Goal: Task Accomplishment & Management: Manage account settings

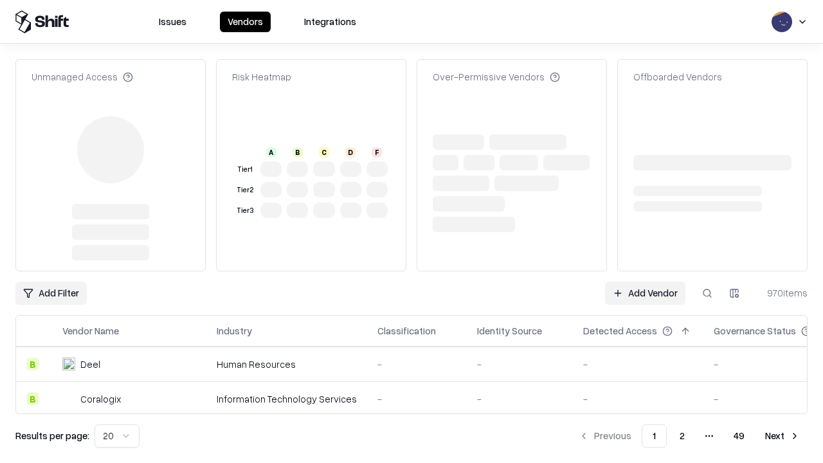
click at [645, 282] on link "Add Vendor" at bounding box center [645, 293] width 80 height 23
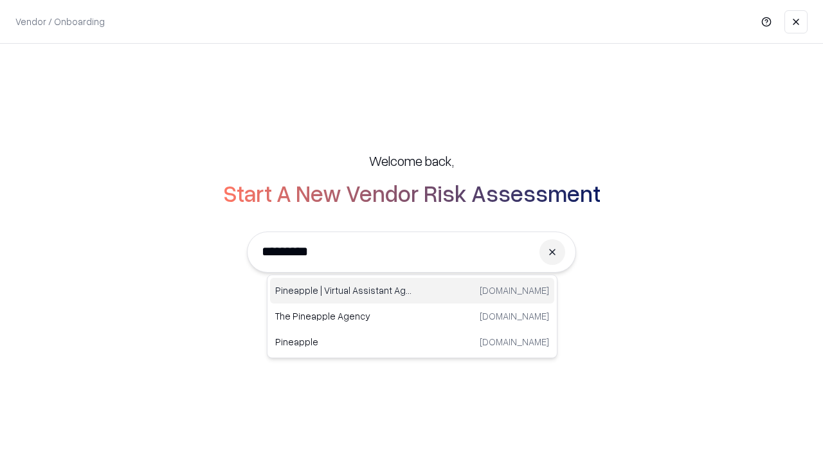
click at [412, 291] on div "Pineapple | Virtual Assistant Agency [DOMAIN_NAME]" at bounding box center [412, 291] width 284 height 26
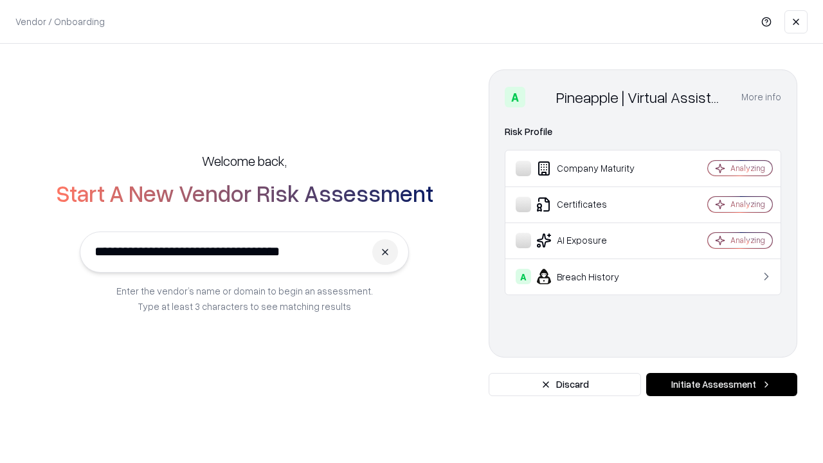
type input "**********"
click at [721, 385] on button "Initiate Assessment" at bounding box center [721, 384] width 151 height 23
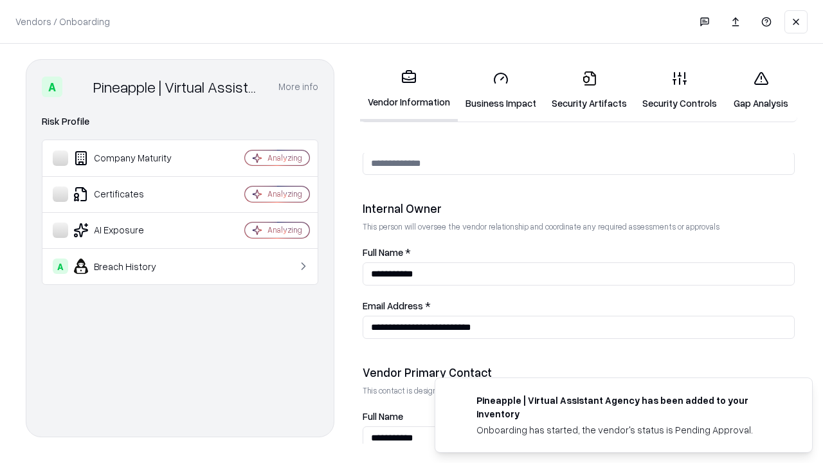
scroll to position [666, 0]
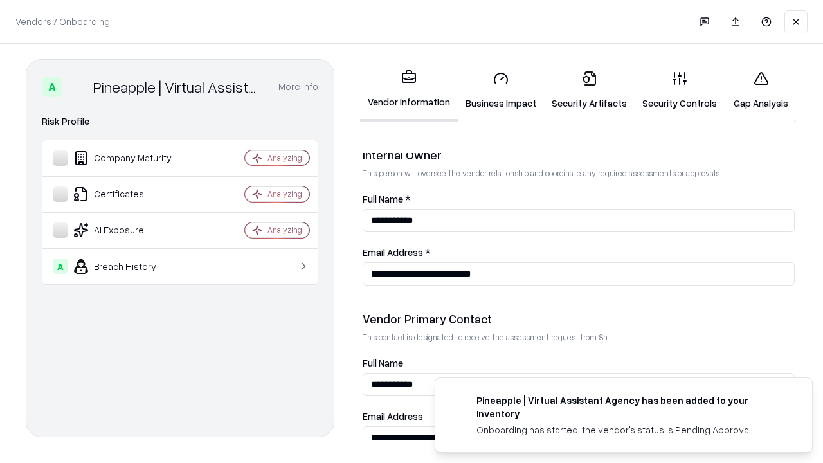
click at [501, 90] on link "Business Impact" at bounding box center [501, 90] width 86 height 60
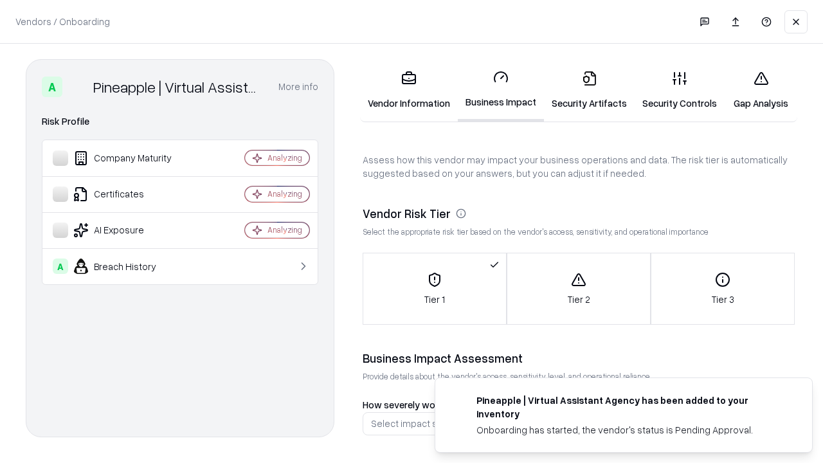
click at [589, 90] on link "Security Artifacts" at bounding box center [589, 90] width 91 height 60
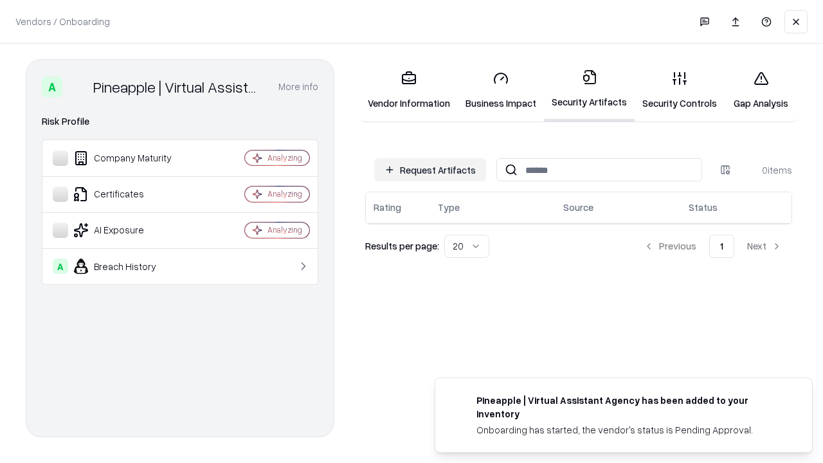
click at [430, 170] on button "Request Artifacts" at bounding box center [430, 169] width 112 height 23
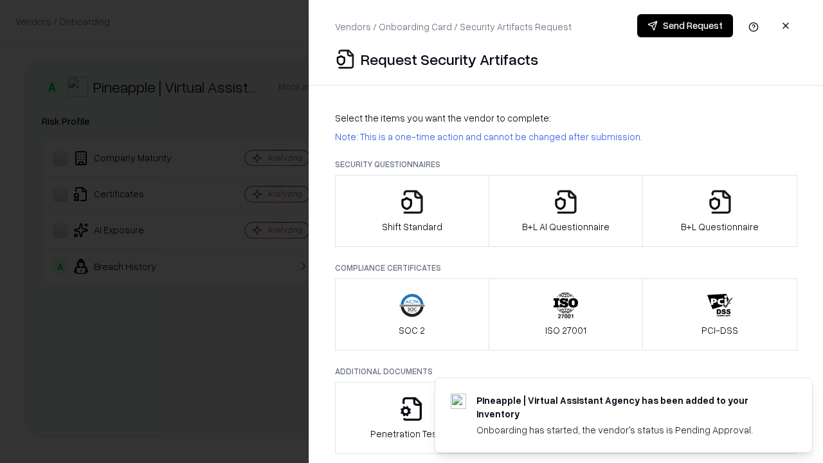
click at [412, 211] on icon "button" at bounding box center [412, 202] width 26 height 26
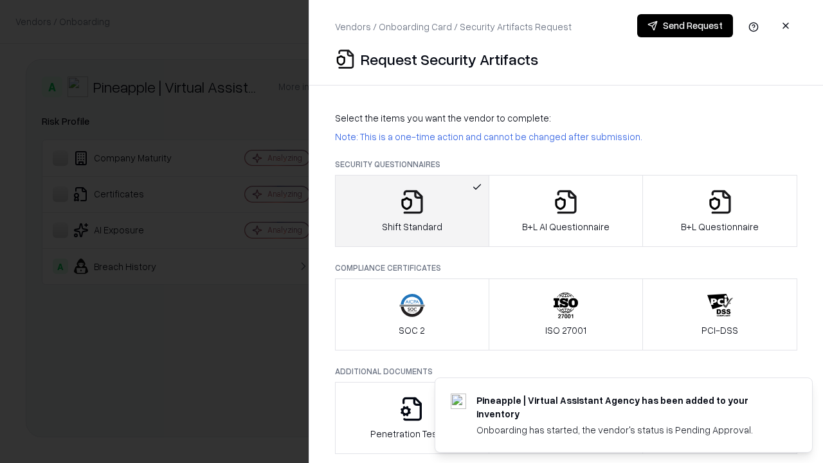
click at [685, 26] on button "Send Request" at bounding box center [685, 25] width 96 height 23
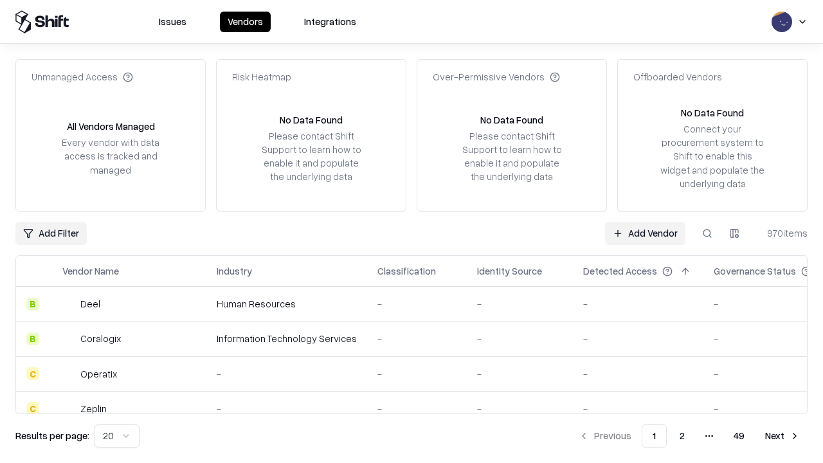
click at [707, 233] on button at bounding box center [707, 233] width 23 height 23
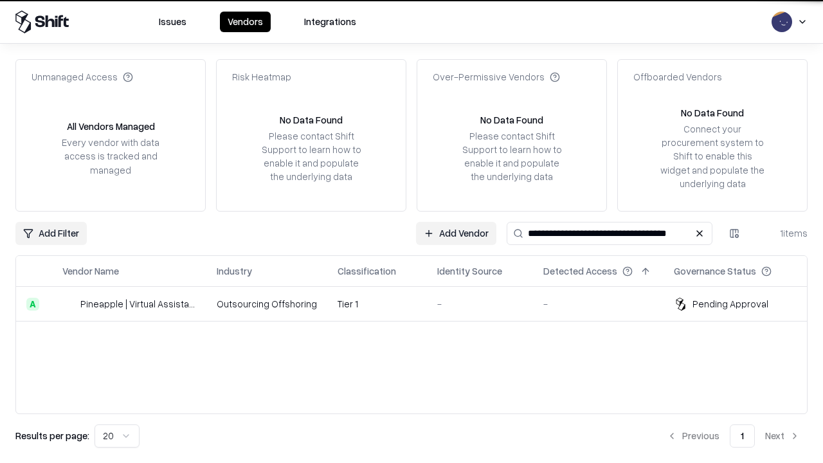
type input "**********"
click at [419, 303] on td "Tier 1" at bounding box center [377, 304] width 100 height 35
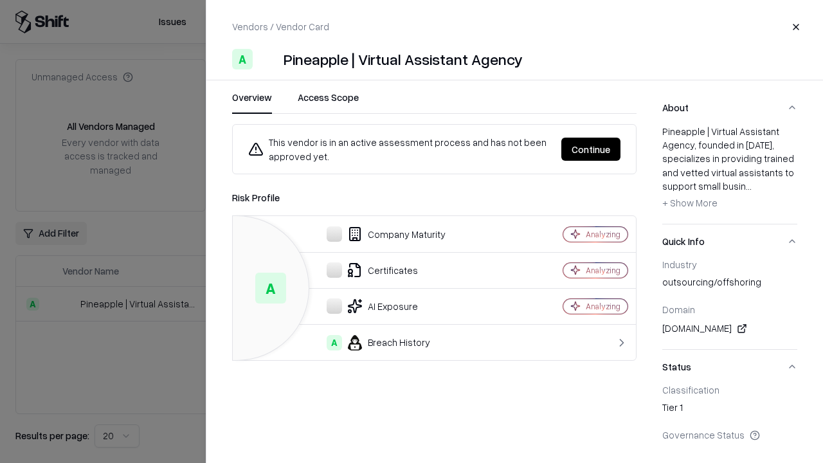
click at [591, 149] on button "Continue" at bounding box center [590, 149] width 59 height 23
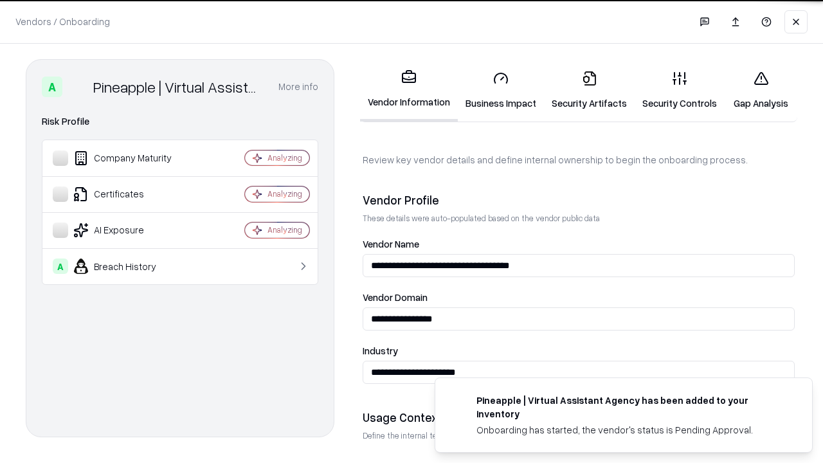
click at [589, 90] on link "Security Artifacts" at bounding box center [589, 90] width 91 height 60
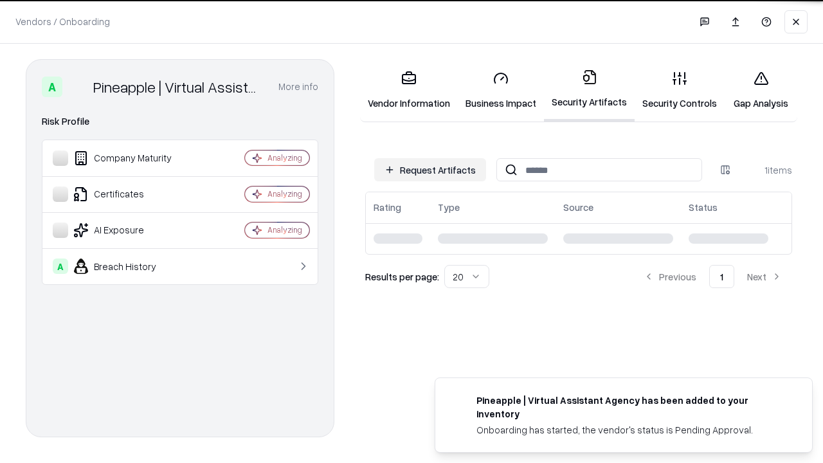
click at [680, 90] on link "Security Controls" at bounding box center [680, 90] width 90 height 60
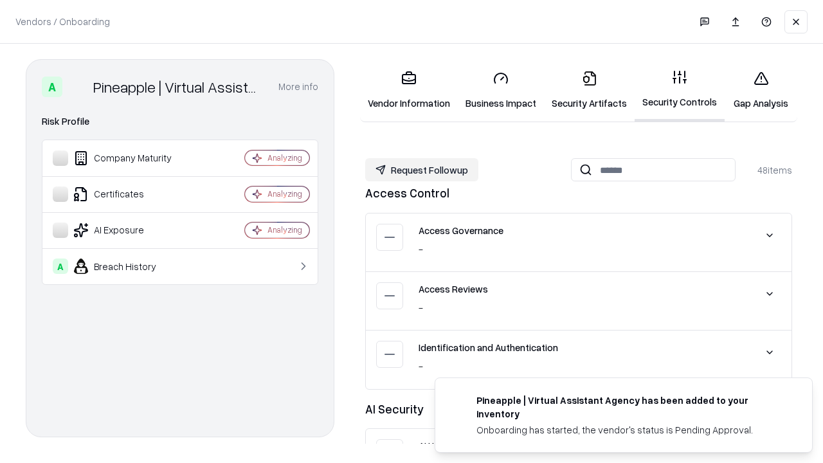
click at [422, 170] on button "Request Followup" at bounding box center [421, 169] width 113 height 23
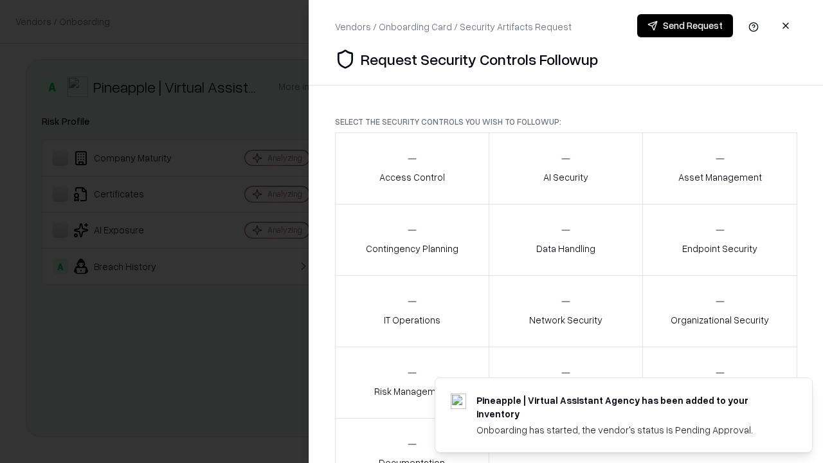
click at [412, 168] on div "Access Control" at bounding box center [412, 168] width 66 height 32
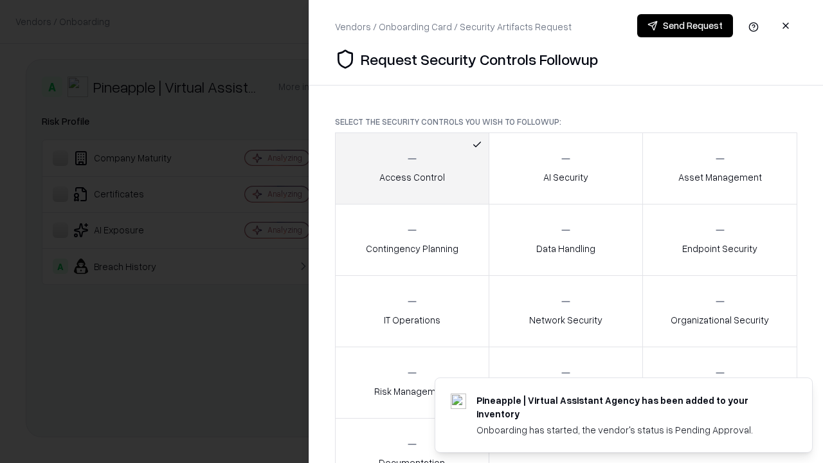
click at [685, 26] on button "Send Request" at bounding box center [685, 25] width 96 height 23
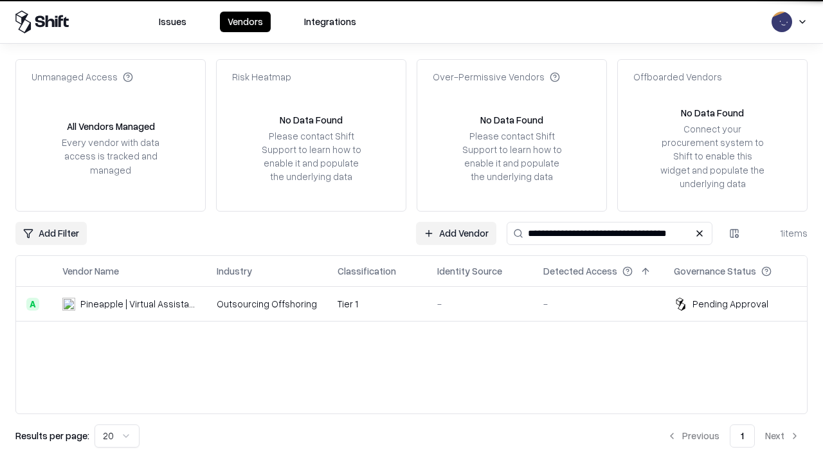
type input "**********"
click at [419, 303] on td "Tier 1" at bounding box center [377, 304] width 100 height 35
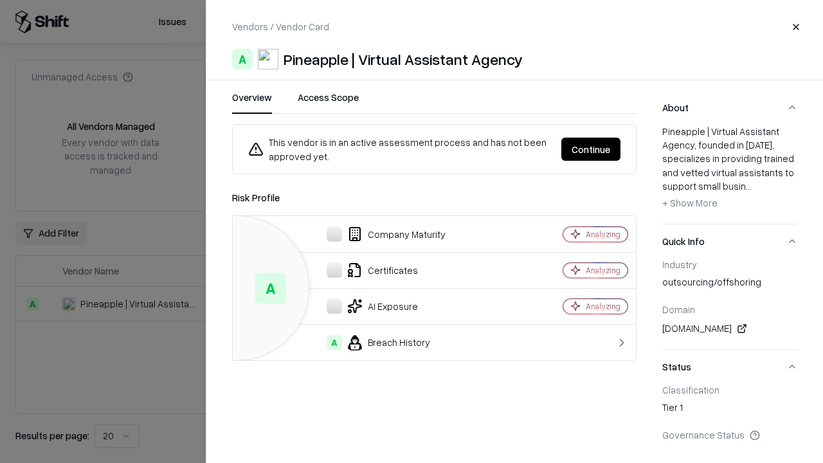
click at [591, 149] on button "Continue" at bounding box center [590, 149] width 59 height 23
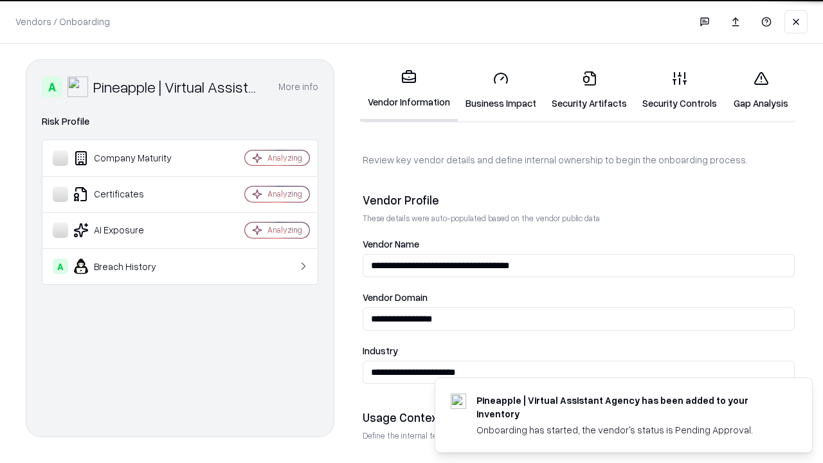
click at [761, 90] on link "Gap Analysis" at bounding box center [761, 90] width 73 height 60
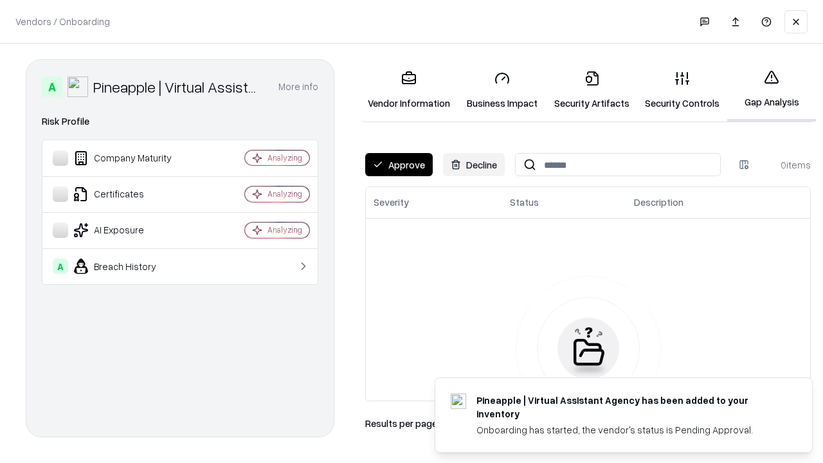
click at [399, 165] on button "Approve" at bounding box center [399, 164] width 68 height 23
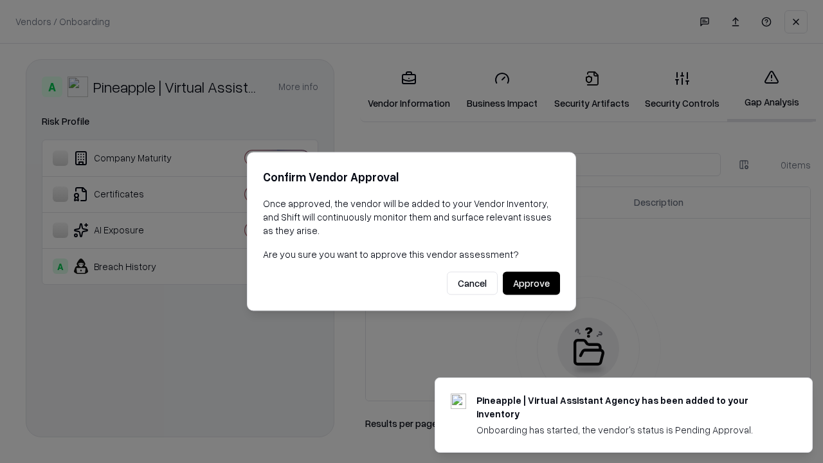
click at [531, 283] on button "Approve" at bounding box center [531, 283] width 57 height 23
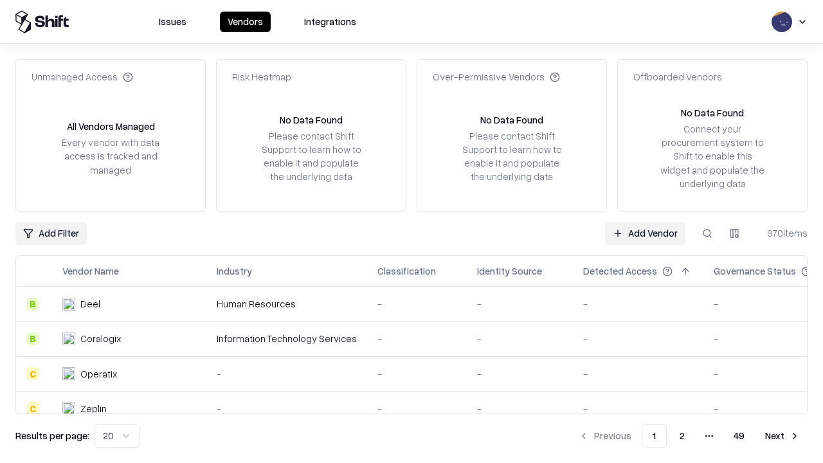
type input "**********"
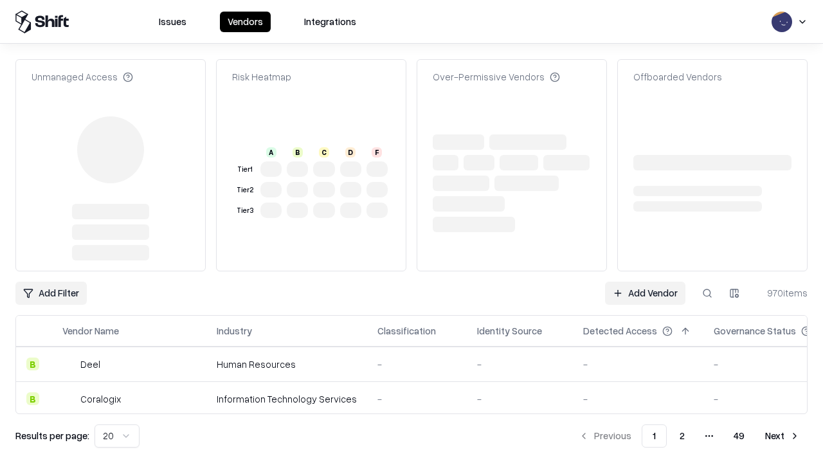
click at [645, 282] on link "Add Vendor" at bounding box center [645, 293] width 80 height 23
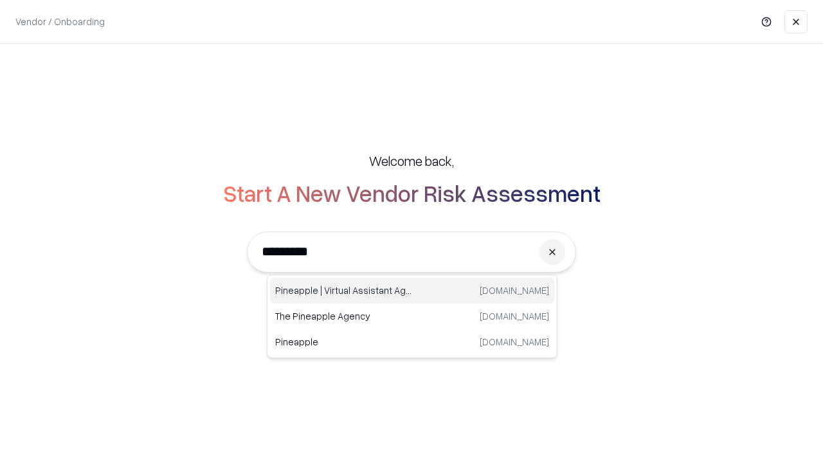
click at [412, 291] on div "Pineapple | Virtual Assistant Agency trypineapple.com" at bounding box center [412, 291] width 284 height 26
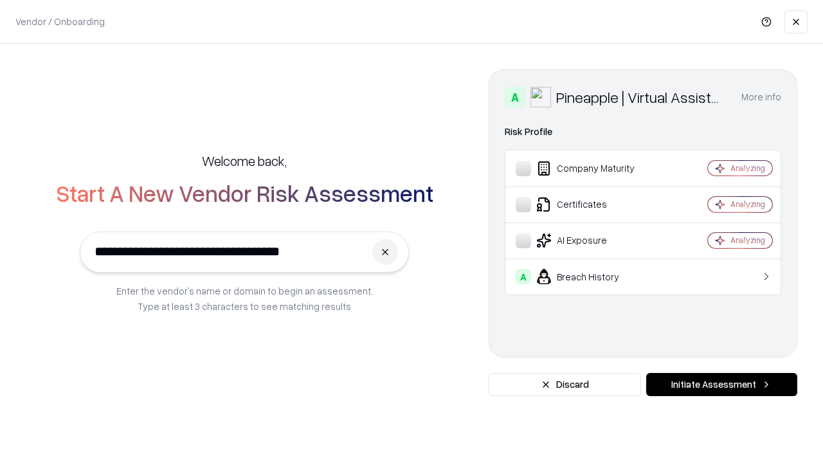
type input "**********"
click at [721, 385] on button "Initiate Assessment" at bounding box center [721, 384] width 151 height 23
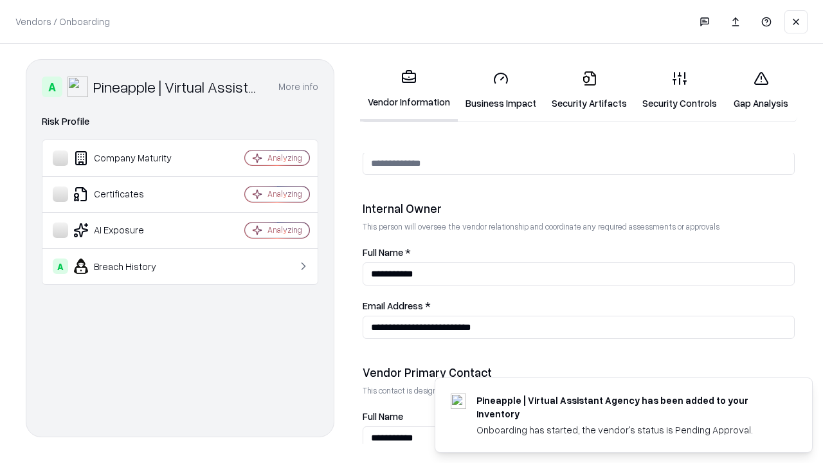
scroll to position [666, 0]
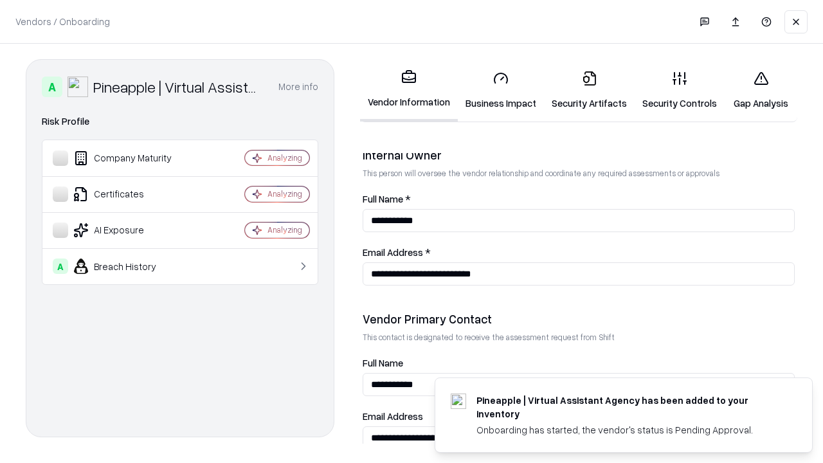
click at [761, 90] on link "Gap Analysis" at bounding box center [761, 90] width 73 height 60
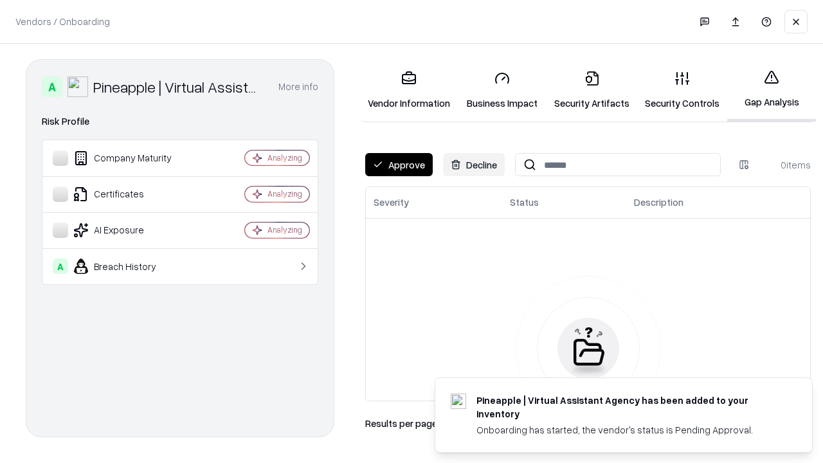
click at [399, 165] on button "Approve" at bounding box center [399, 164] width 68 height 23
